Goal: Task Accomplishment & Management: Manage account settings

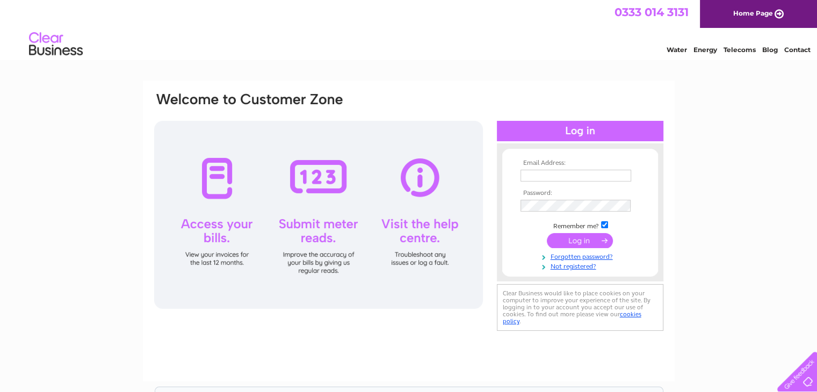
type input "altrincham@hotmail.co.uk"
click at [579, 238] on input "submit" at bounding box center [580, 240] width 66 height 15
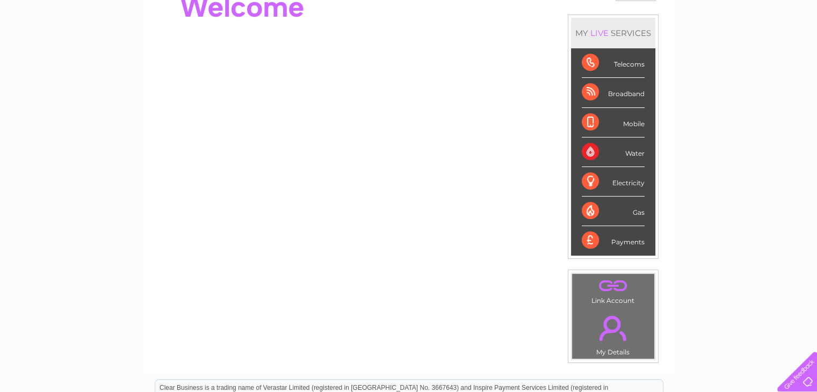
scroll to position [124, 0]
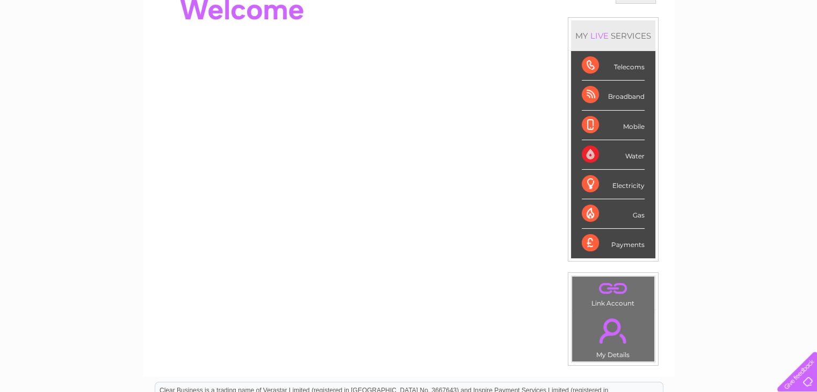
click at [611, 68] on div "Telecoms" at bounding box center [613, 66] width 63 height 30
click at [625, 71] on div "Telecoms" at bounding box center [613, 66] width 63 height 30
click at [712, 113] on div "My Clear Business Login Details My Details My Preferences Link Account My Accou…" at bounding box center [408, 258] width 817 height 604
click at [816, 119] on div "My Clear Business Login Details My Details My Preferences Link Account My Accou…" at bounding box center [408, 258] width 817 height 604
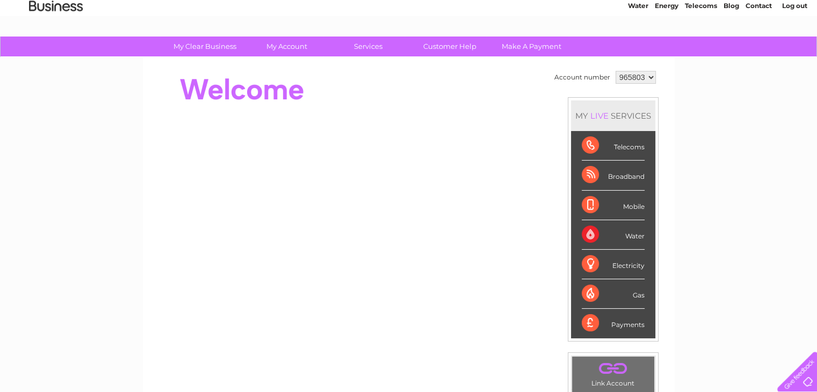
scroll to position [45, 0]
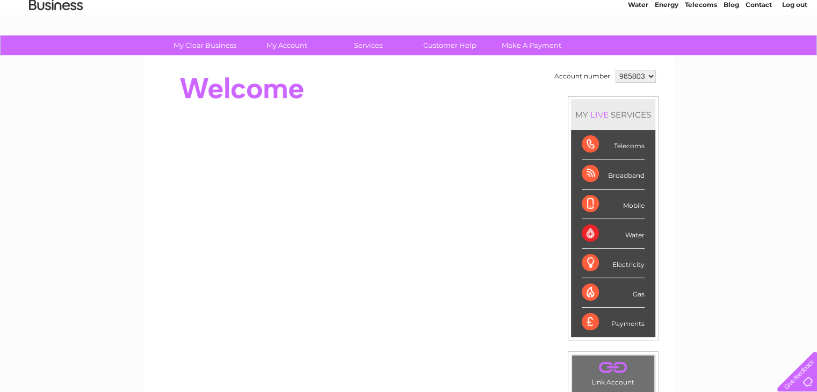
click at [584, 143] on div "Telecoms" at bounding box center [613, 145] width 63 height 30
click at [584, 142] on div "Telecoms" at bounding box center [613, 145] width 63 height 30
click at [590, 142] on div "Telecoms" at bounding box center [613, 145] width 63 height 30
click at [593, 142] on div "Telecoms" at bounding box center [613, 145] width 63 height 30
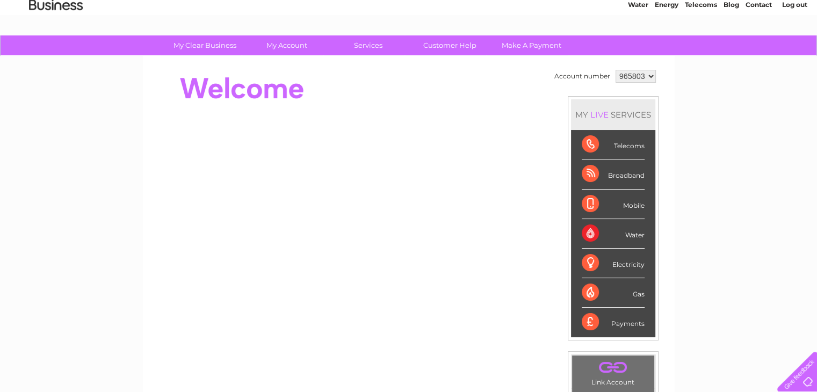
click at [593, 142] on div "Telecoms" at bounding box center [613, 145] width 63 height 30
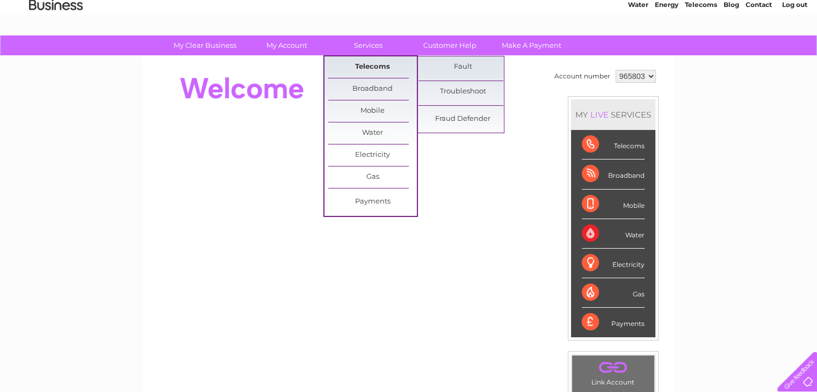
click at [371, 70] on link "Telecoms" at bounding box center [372, 66] width 89 height 21
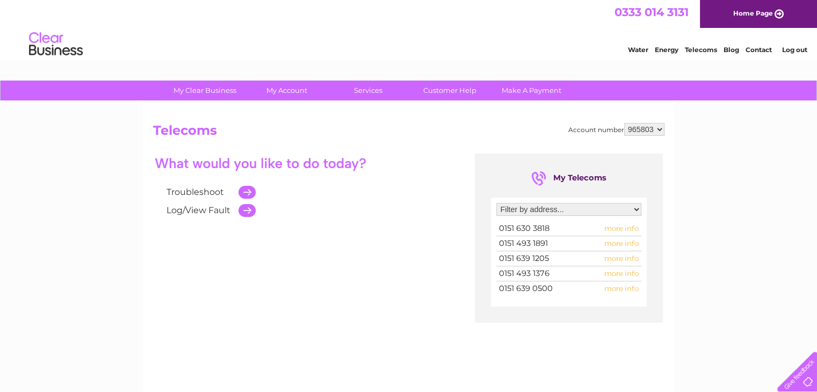
click at [617, 256] on span "more info" at bounding box center [622, 258] width 34 height 9
click at [542, 259] on span "0151 639 1205" at bounding box center [524, 259] width 50 height 10
click at [616, 259] on span "more info" at bounding box center [622, 258] width 34 height 9
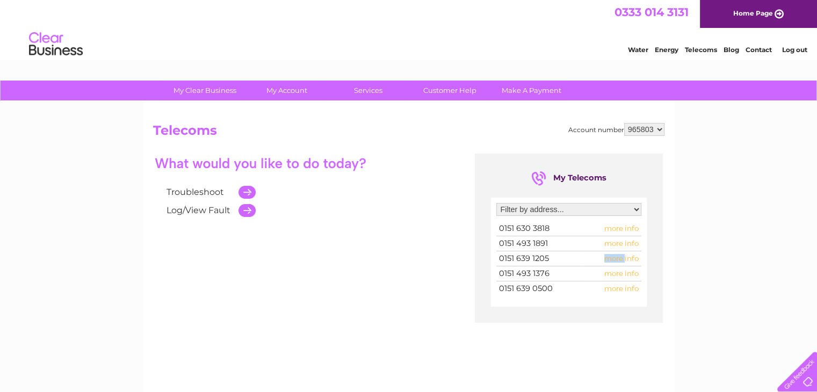
click at [616, 259] on span "more info" at bounding box center [622, 258] width 34 height 9
click at [658, 131] on select "965803" at bounding box center [645, 129] width 40 height 13
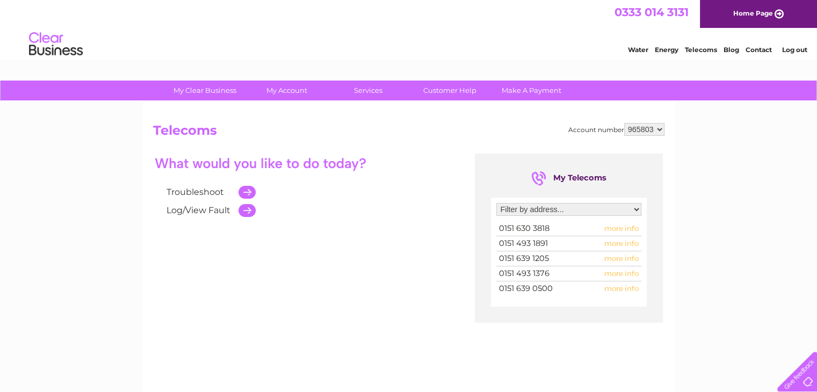
click at [697, 168] on div "My Clear Business Login Details My Details My Preferences Link Account My Accou…" at bounding box center [408, 334] width 817 height 506
click at [601, 206] on select "Filter by address... [STREET_ADDRESS] [STREET_ADDRESS][PERSON_NAME]" at bounding box center [569, 209] width 145 height 13
select select "1980225"
click at [497, 203] on select "Filter by address... [STREET_ADDRESS] [STREET_ADDRESS][PERSON_NAME]" at bounding box center [569, 209] width 145 height 13
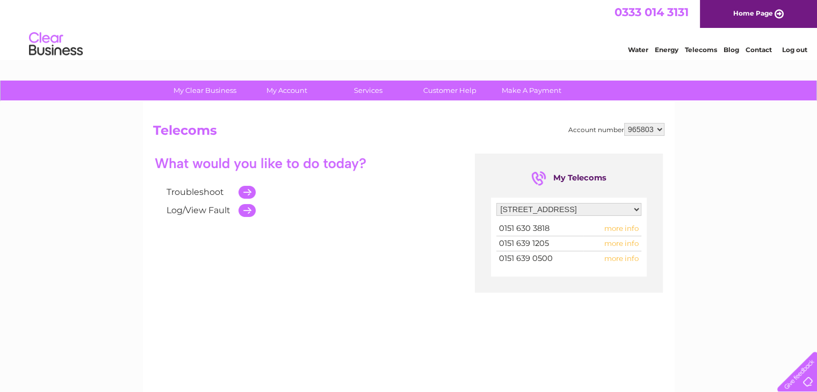
click at [247, 192] on td at bounding box center [244, 192] width 23 height 18
click at [247, 195] on td at bounding box center [244, 192] width 23 height 18
click at [443, 94] on link "Customer Help" at bounding box center [450, 91] width 89 height 20
